Goal: Task Accomplishment & Management: Use online tool/utility

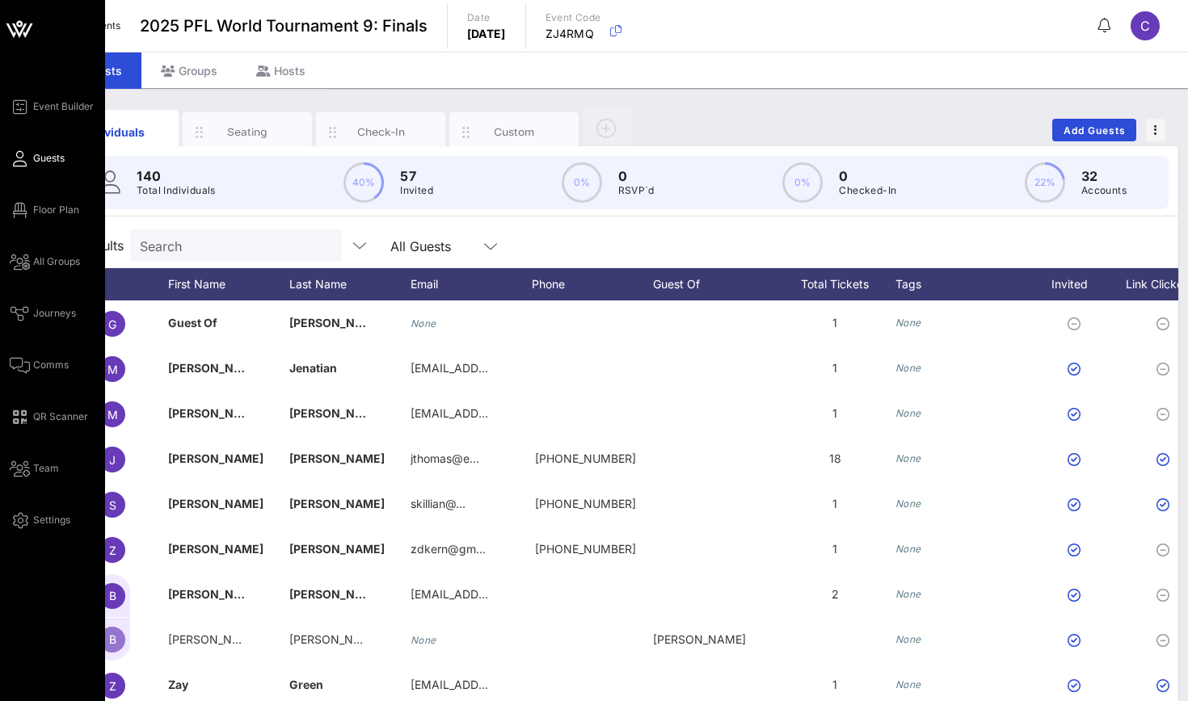
click at [29, 158] on icon at bounding box center [20, 159] width 20 height 2
click at [22, 209] on icon at bounding box center [20, 210] width 20 height 2
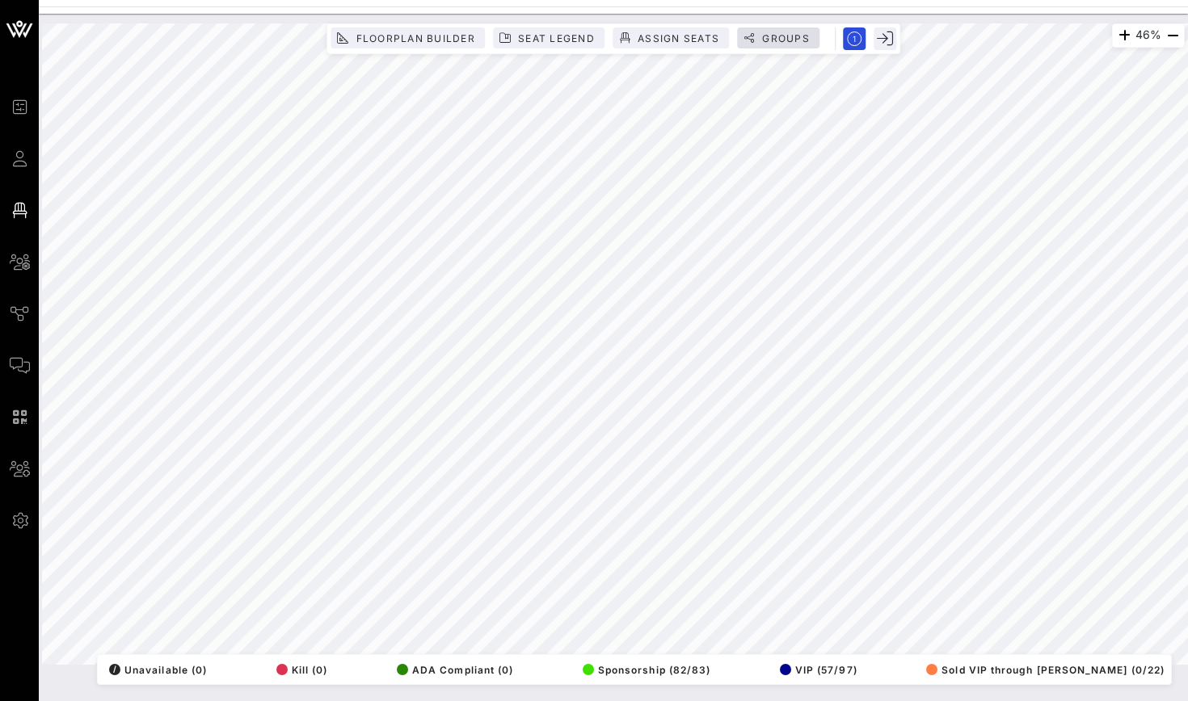
click at [764, 44] on span "Groups" at bounding box center [785, 38] width 48 height 12
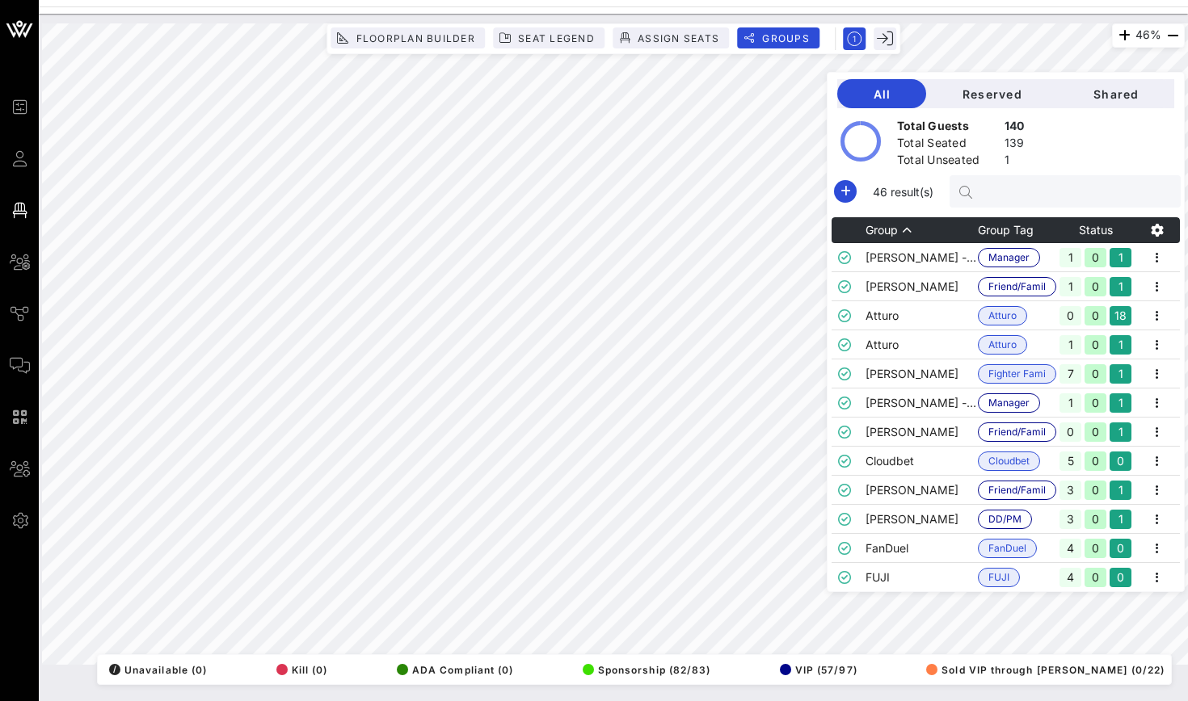
click at [995, 192] on input "text" at bounding box center [1073, 191] width 189 height 21
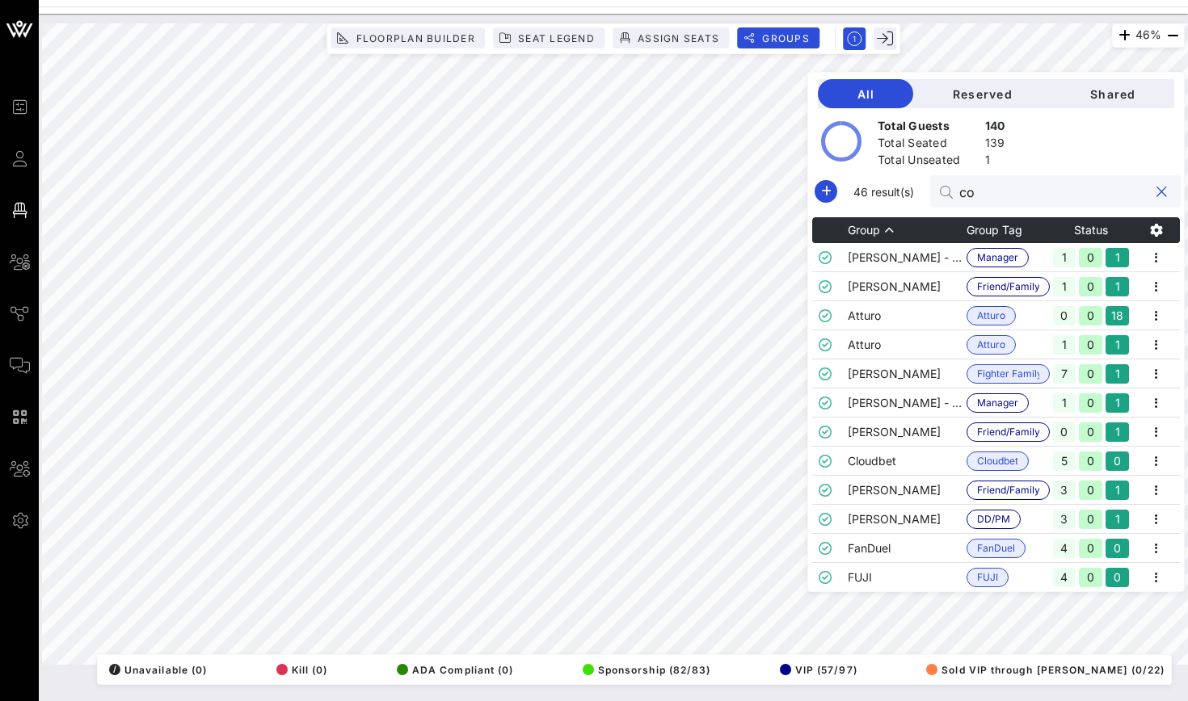
type input "c"
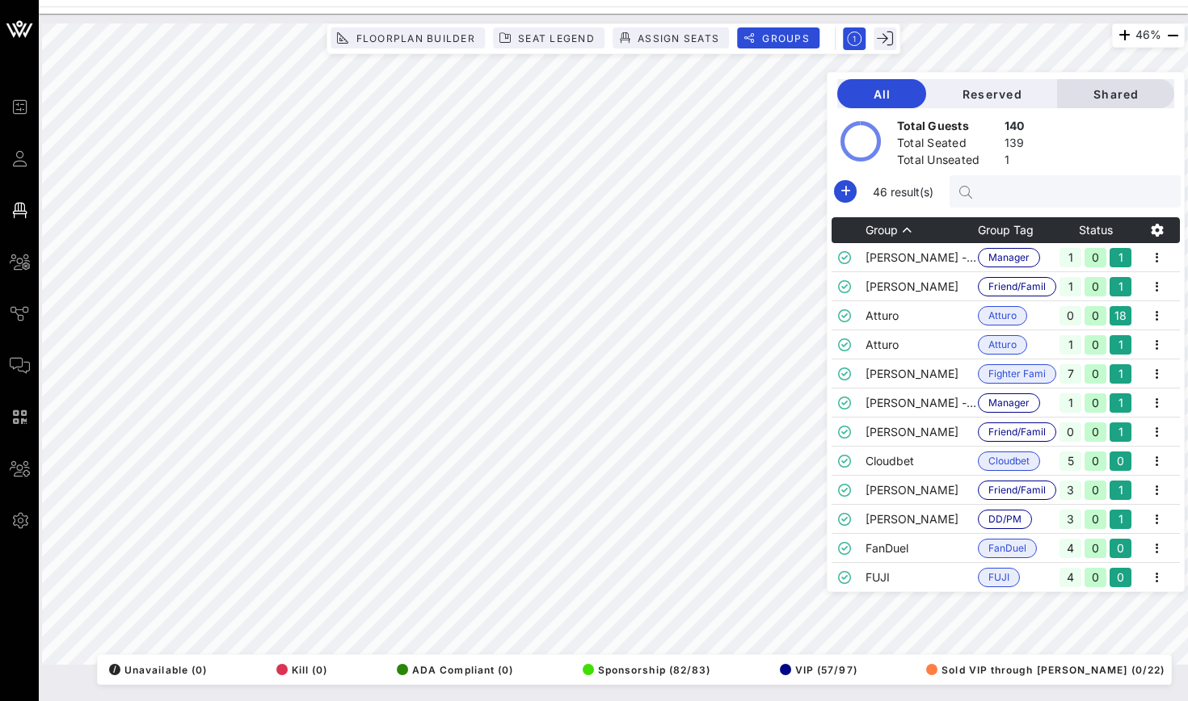
click at [1112, 94] on span "Shared" at bounding box center [1115, 94] width 91 height 14
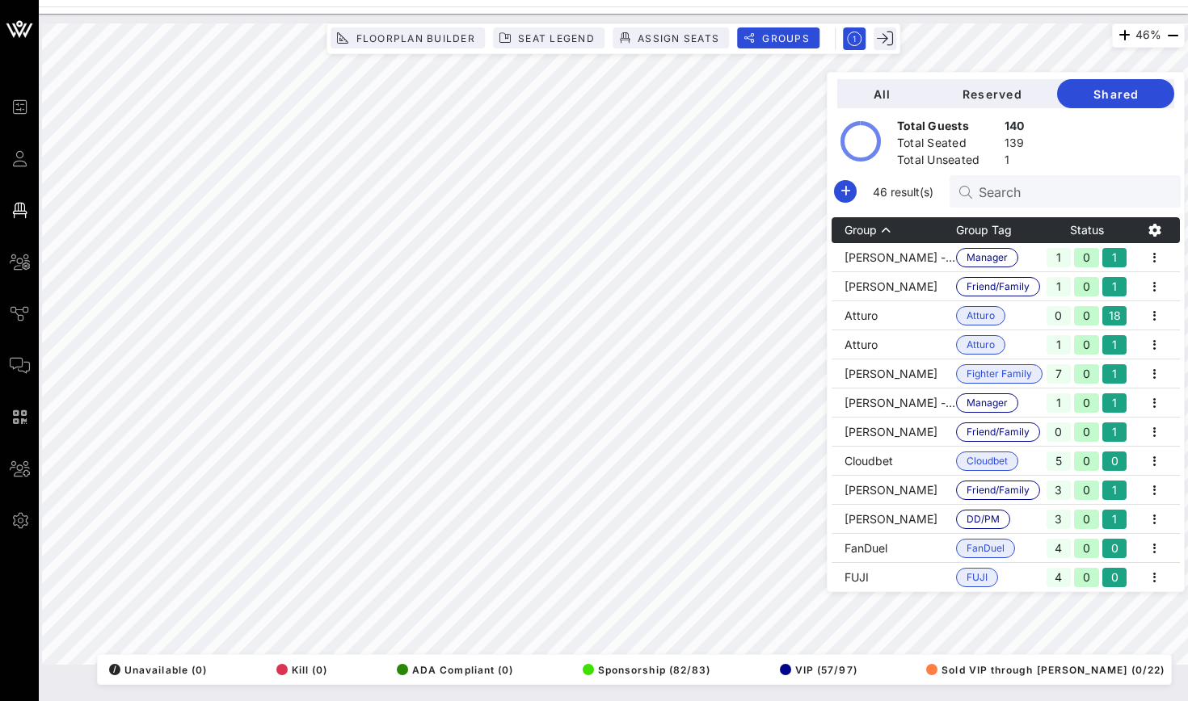
click at [1008, 184] on input "Search" at bounding box center [1073, 191] width 189 height 21
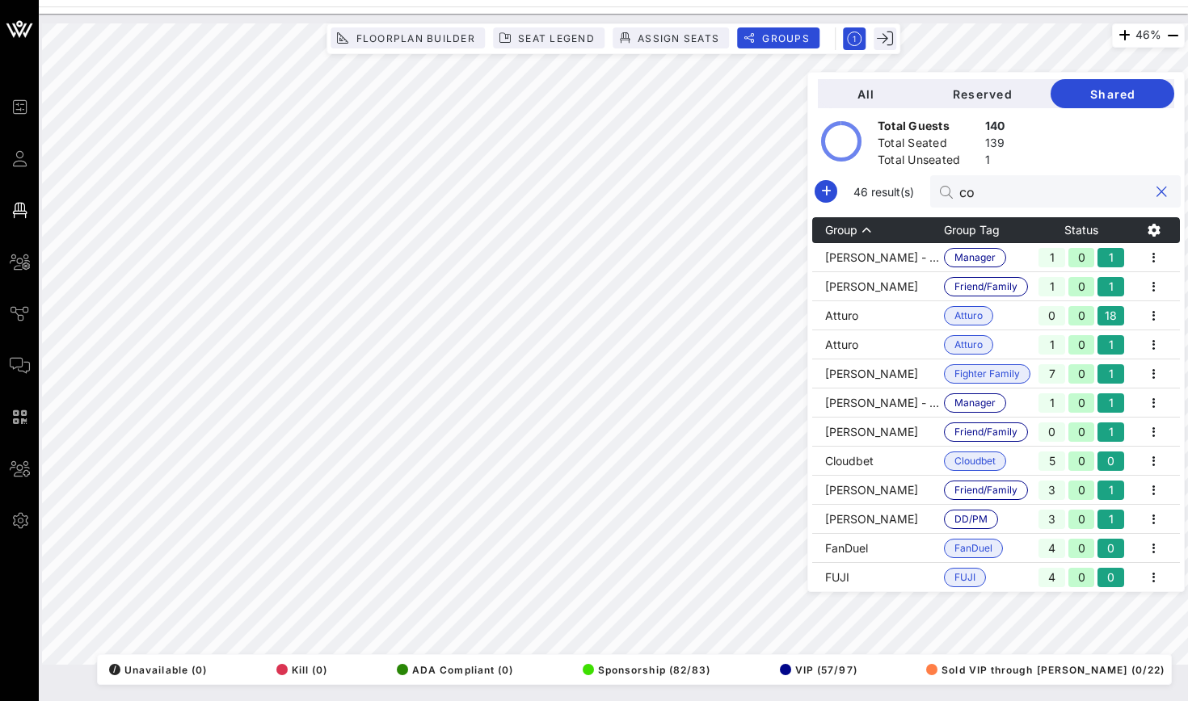
type input "c"
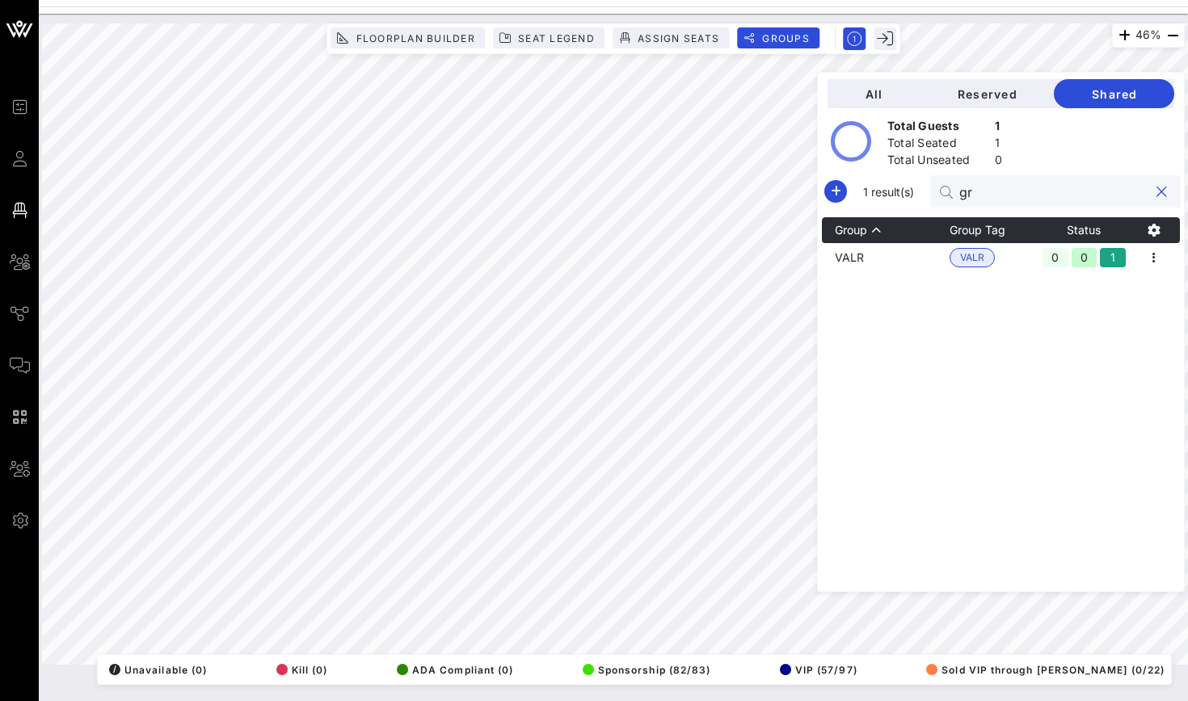
type input "g"
type input "c"
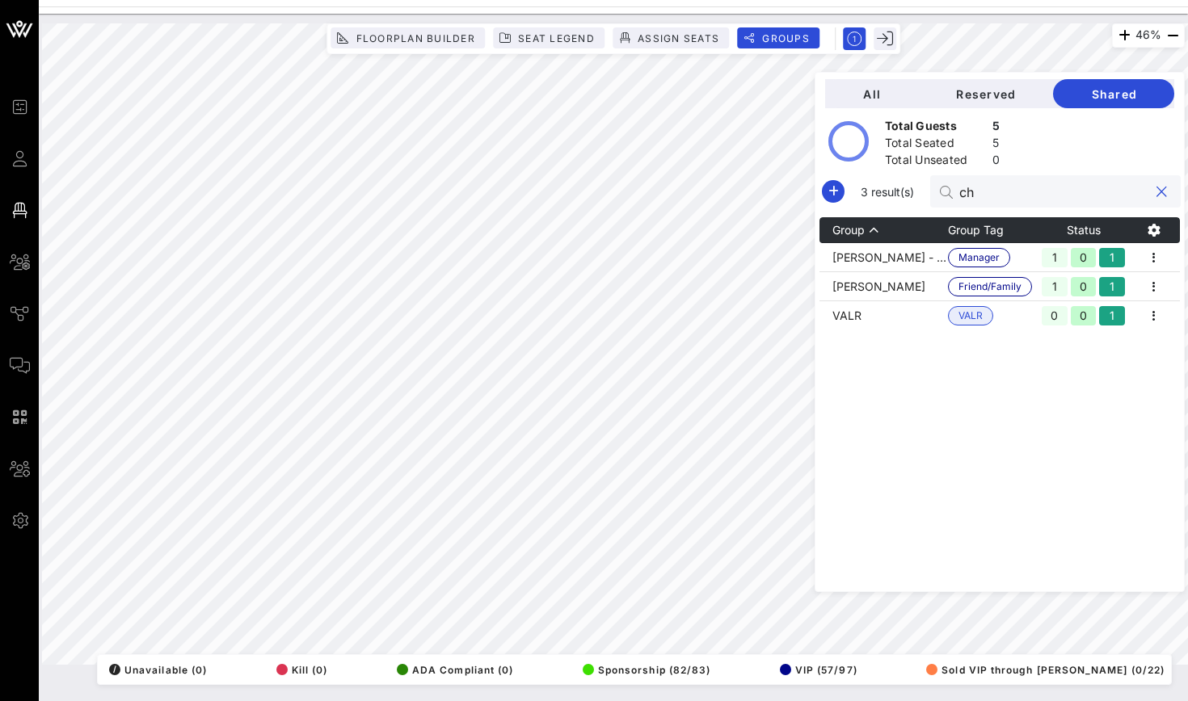
type input "c"
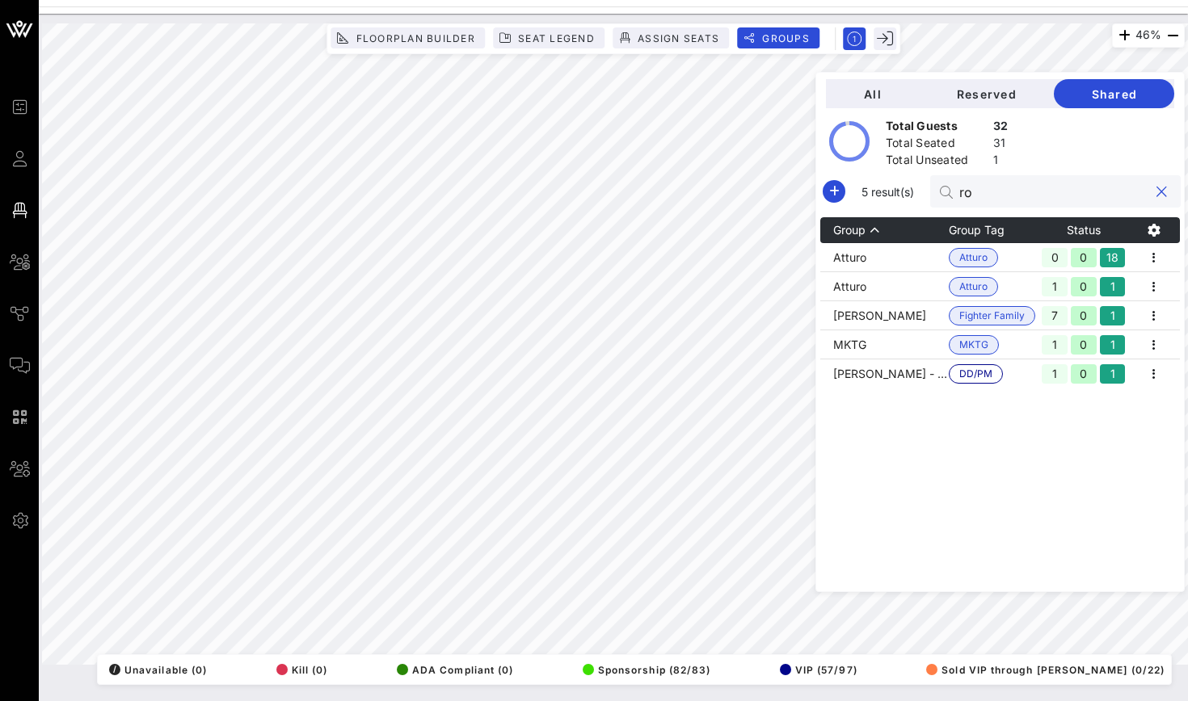
type input "r"
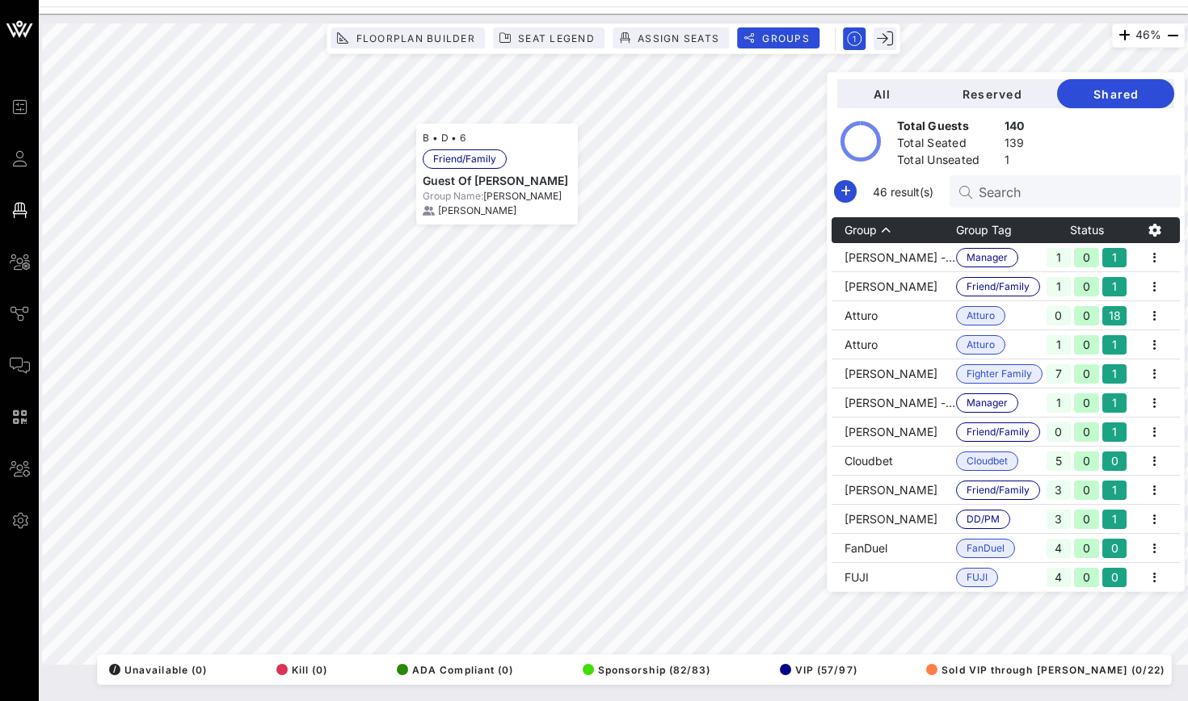
scroll to position [203, 0]
